Goal: Task Accomplishment & Management: Complete application form

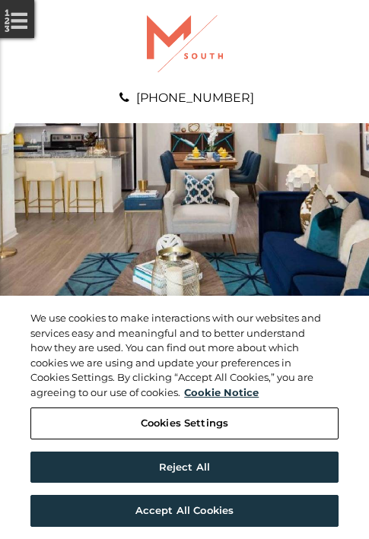
scroll to position [778, 0]
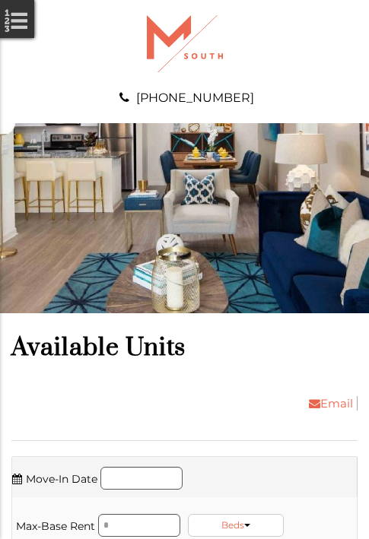
scroll to position [1038, 0]
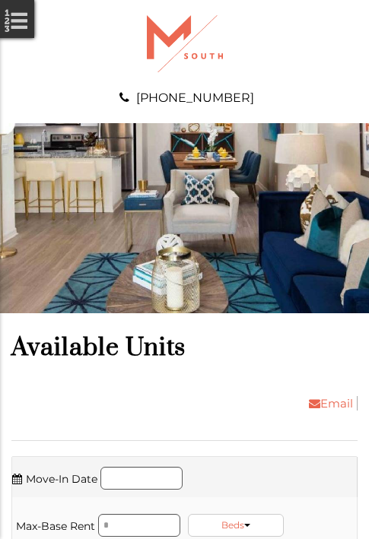
scroll to position [1394, 0]
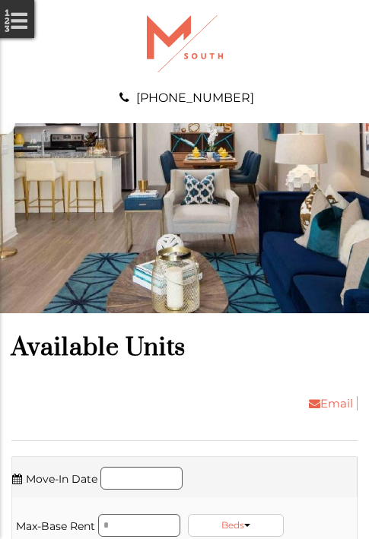
scroll to position [1654, 0]
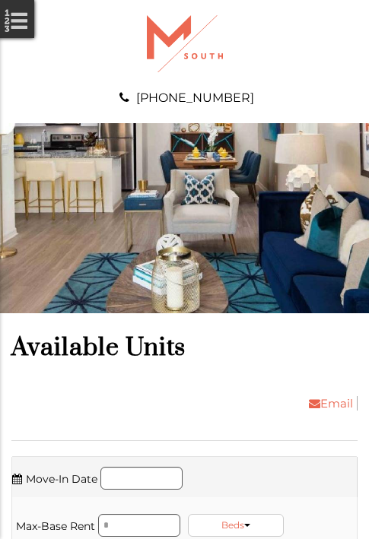
scroll to position [1913, 0]
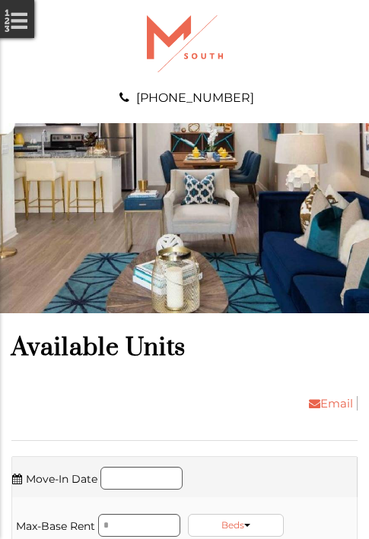
scroll to position [2270, 0]
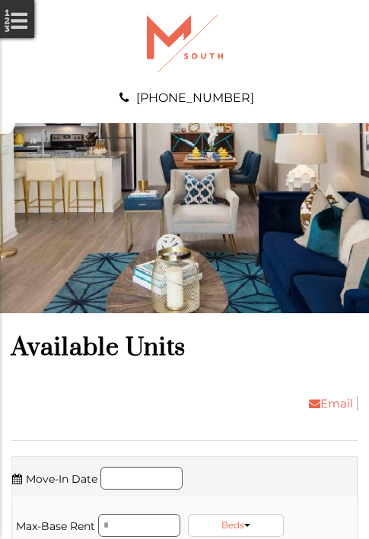
scroll to position [2529, 0]
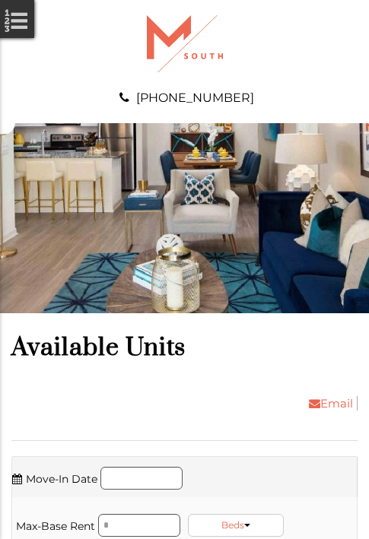
scroll to position [2789, 0]
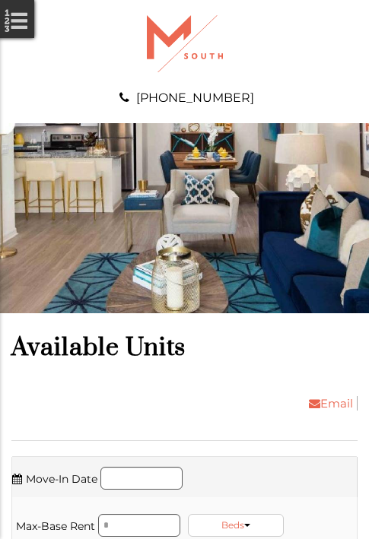
scroll to position [3048, 0]
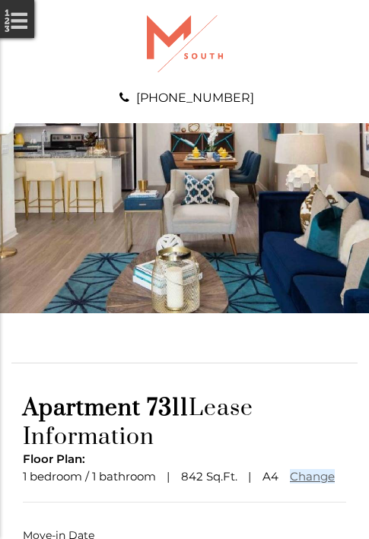
scroll to position [113, 0]
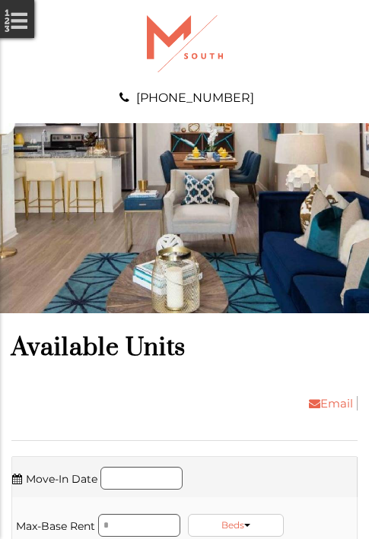
scroll to position [4021, 0]
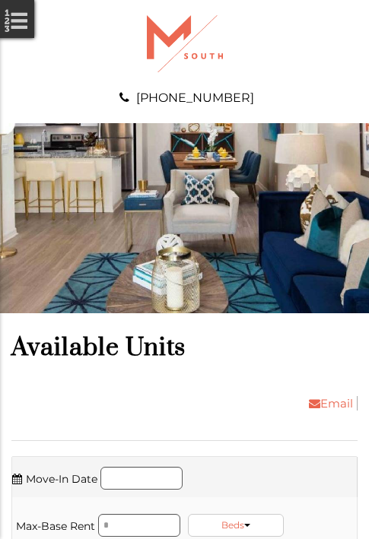
scroll to position [4280, 0]
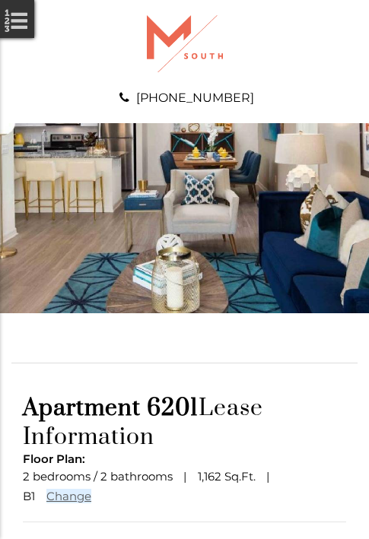
scroll to position [132, 0]
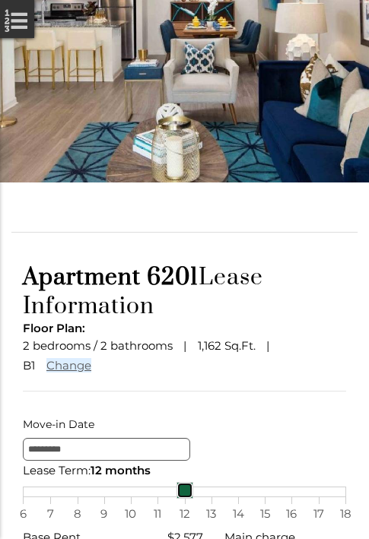
click at [184, 499] on link at bounding box center [184, 490] width 17 height 17
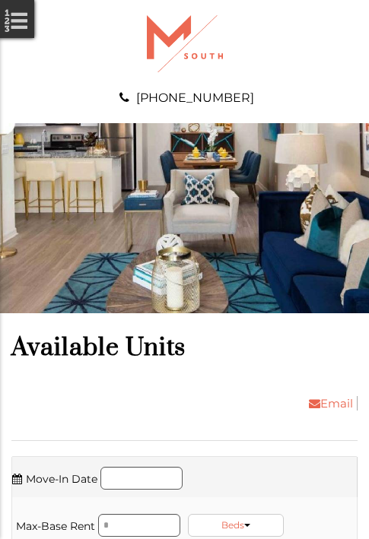
scroll to position [4540, 0]
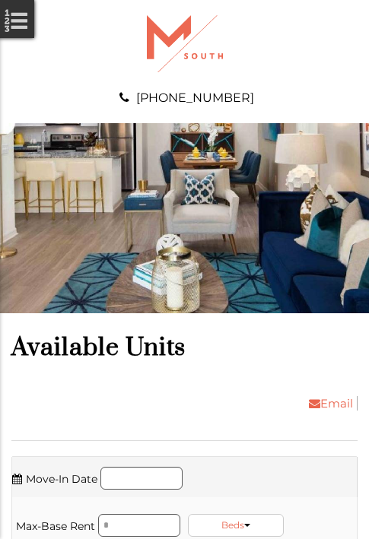
scroll to position [4799, 0]
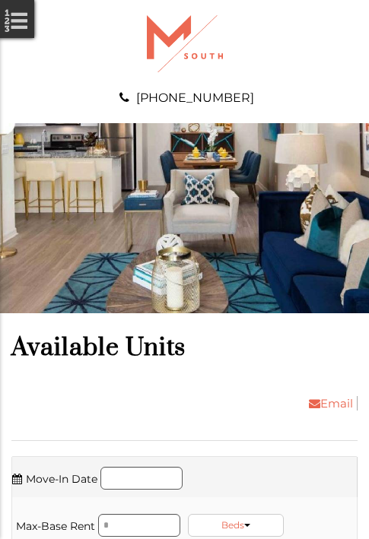
scroll to position [5059, 0]
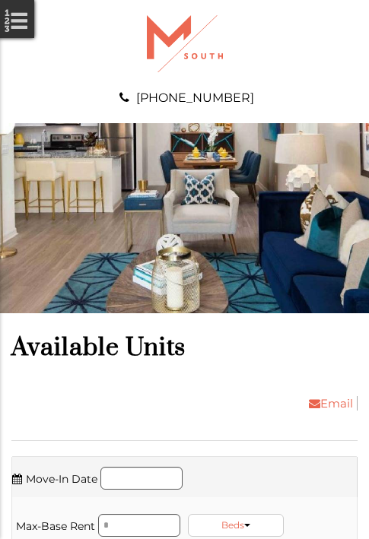
scroll to position [5415, 0]
